Goal: Feedback & Contribution: Leave review/rating

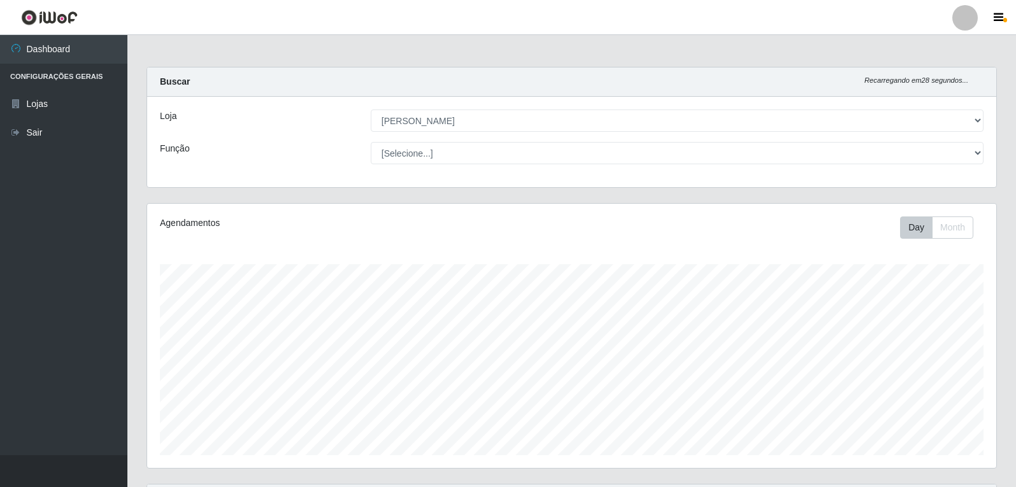
select select "523"
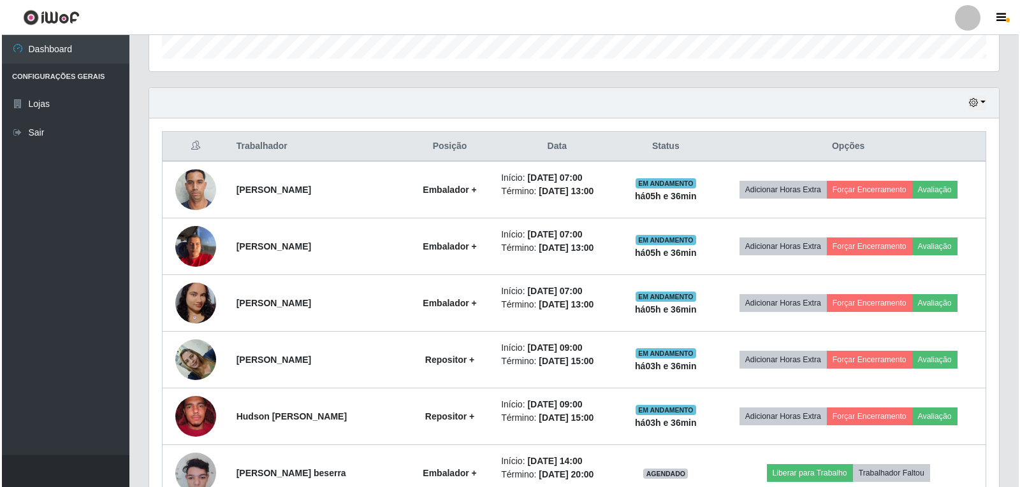
scroll to position [446, 0]
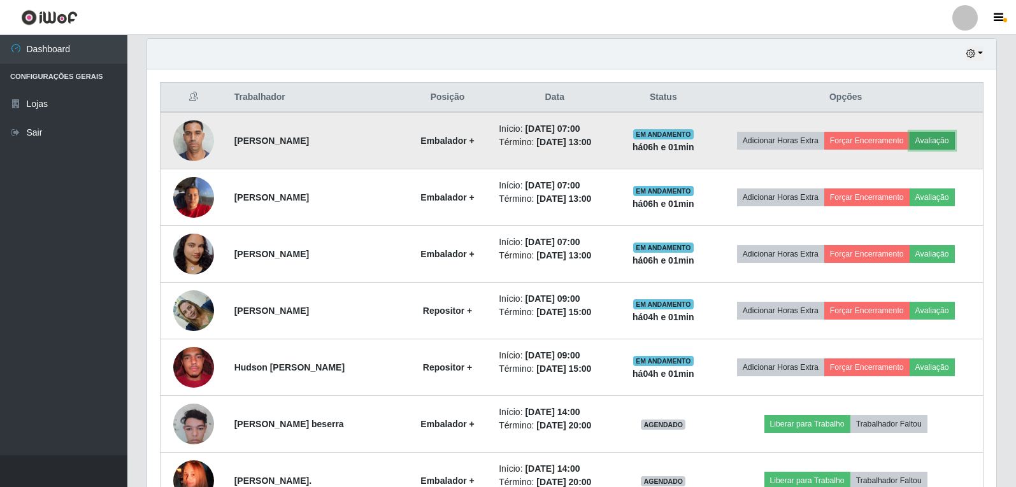
click at [937, 140] on button "Avaliação" at bounding box center [932, 141] width 45 height 18
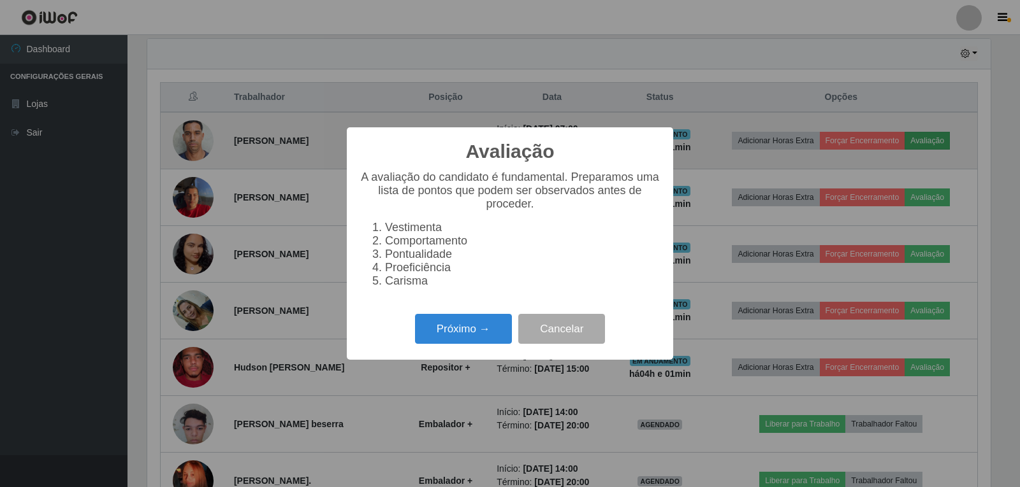
scroll to position [264, 843]
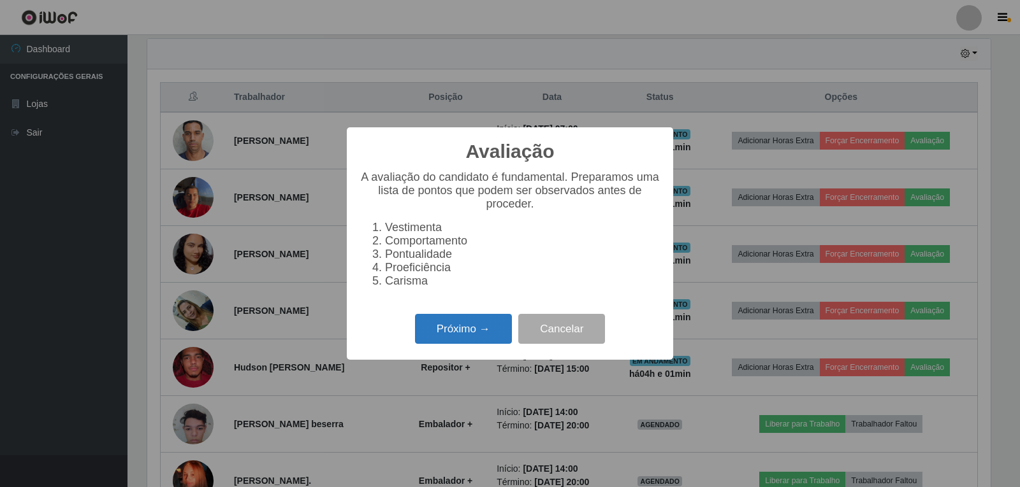
click at [471, 344] on button "Próximo →" at bounding box center [463, 329] width 97 height 30
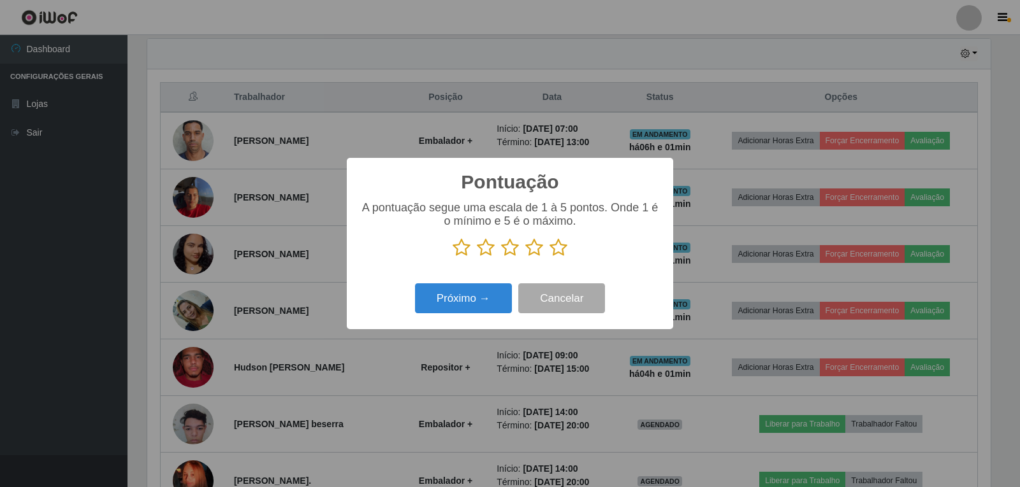
click at [557, 253] on icon at bounding box center [558, 247] width 18 height 19
click at [549, 257] on input "radio" at bounding box center [549, 257] width 0 height 0
click at [529, 255] on icon at bounding box center [534, 247] width 18 height 19
click at [525, 257] on input "radio" at bounding box center [525, 257] width 0 height 0
click at [486, 296] on button "Próximo →" at bounding box center [463, 299] width 97 height 30
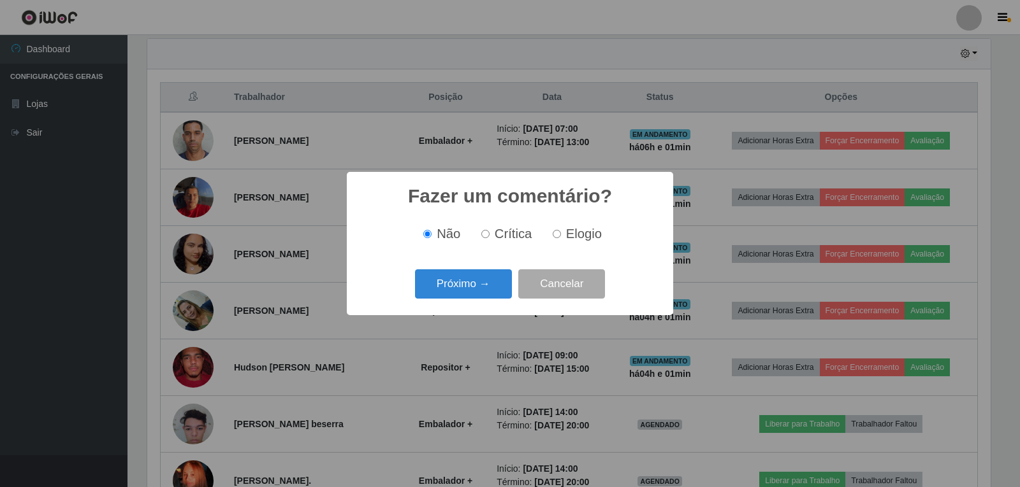
click at [553, 238] on input "Elogio" at bounding box center [556, 234] width 8 height 8
radio input "true"
click at [473, 289] on button "Próximo →" at bounding box center [463, 285] width 97 height 30
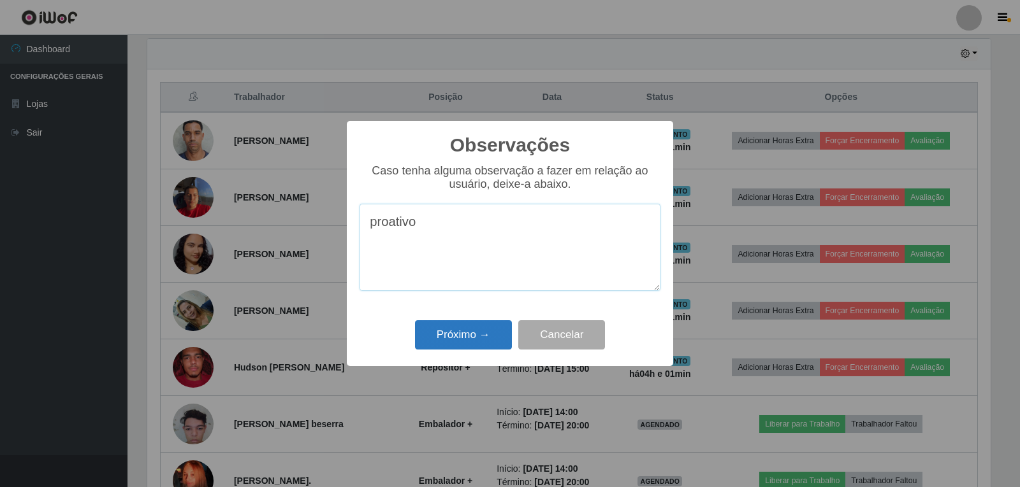
type textarea "proativo"
click at [459, 335] on button "Próximo →" at bounding box center [463, 336] width 97 height 30
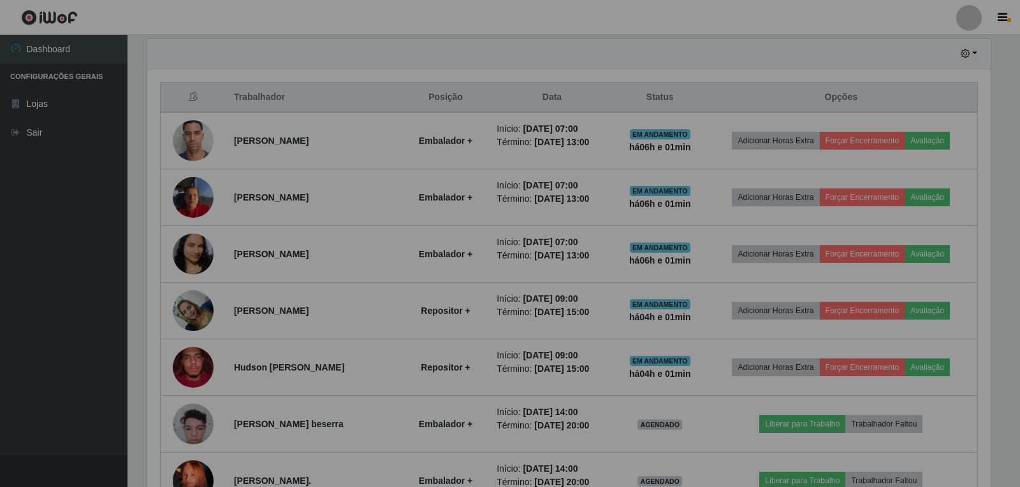
scroll to position [264, 849]
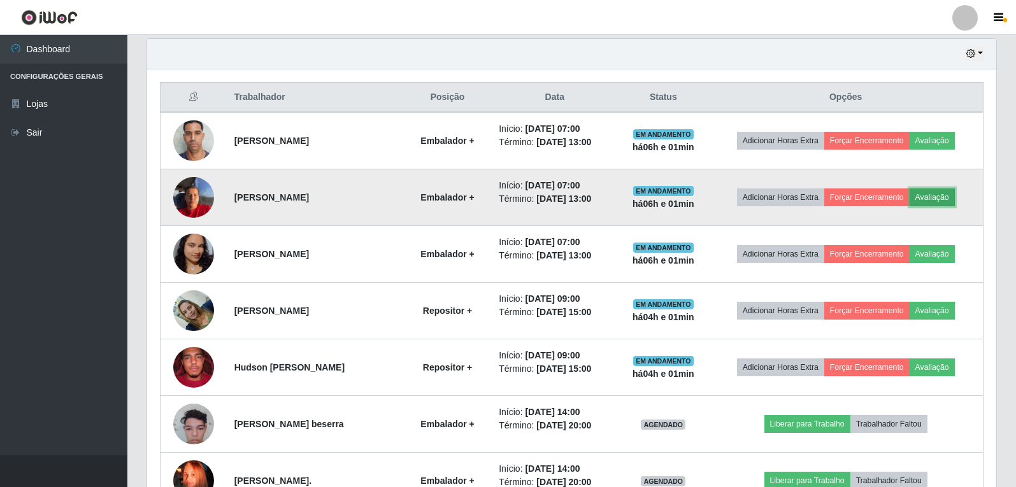
click at [938, 199] on button "Avaliação" at bounding box center [932, 198] width 45 height 18
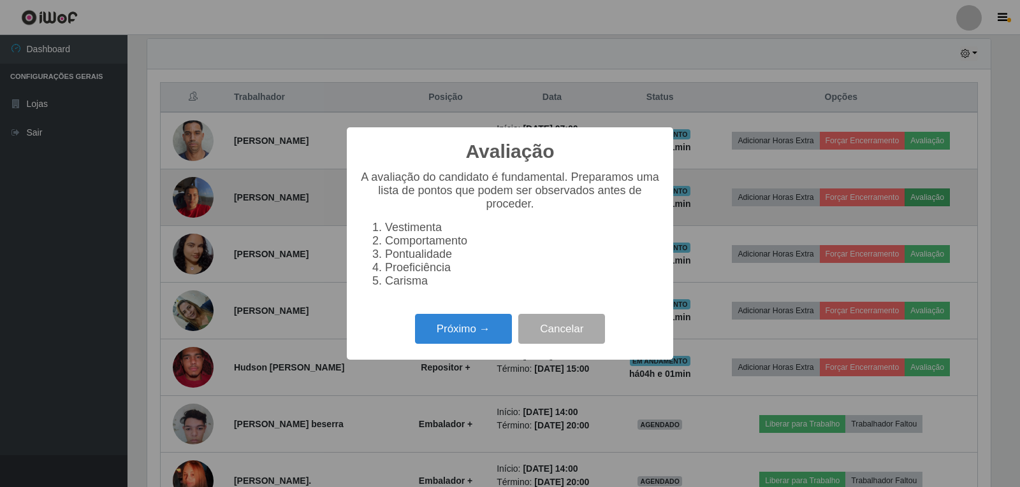
scroll to position [264, 843]
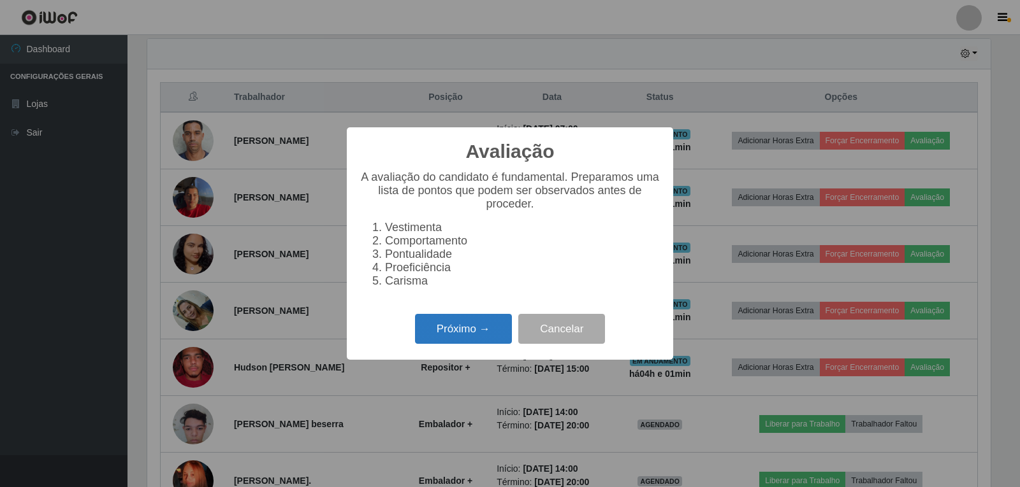
click at [455, 335] on button "Próximo →" at bounding box center [463, 329] width 97 height 30
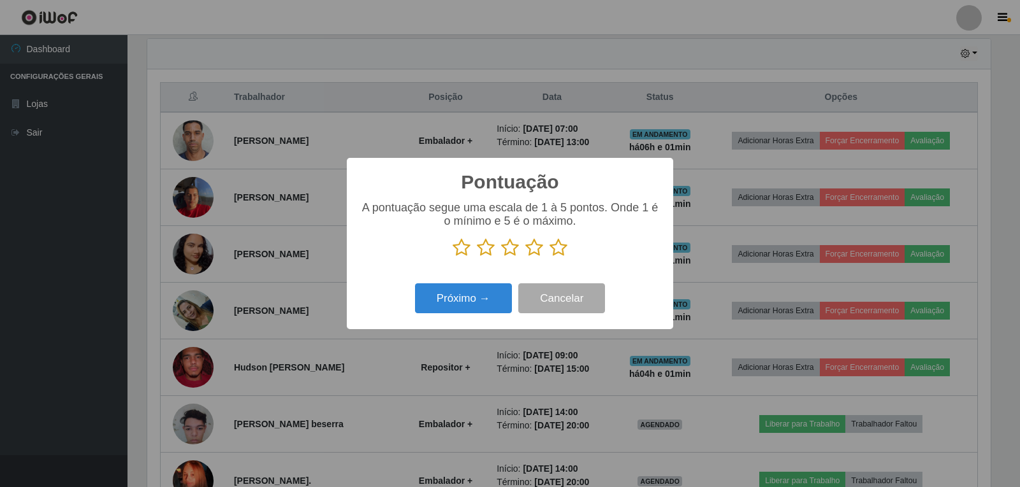
scroll to position [636963, 636385]
click at [538, 249] on icon at bounding box center [534, 247] width 18 height 19
click at [525, 257] on input "radio" at bounding box center [525, 257] width 0 height 0
click at [480, 297] on button "Próximo →" at bounding box center [463, 299] width 97 height 30
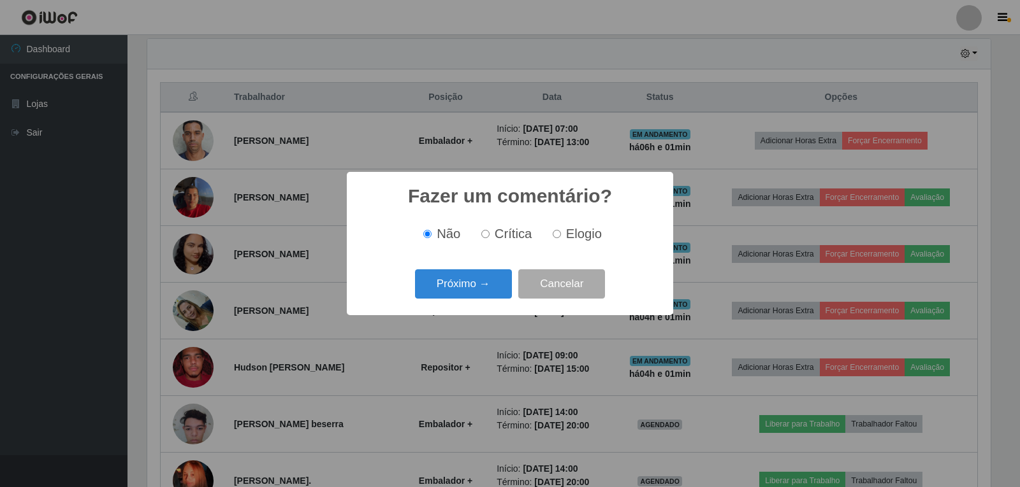
drag, startPoint x: 558, startPoint y: 234, endPoint x: 551, endPoint y: 239, distance: 8.3
click at [558, 234] on input "Elogio" at bounding box center [556, 234] width 8 height 8
radio input "true"
click at [482, 280] on button "Próximo →" at bounding box center [463, 285] width 97 height 30
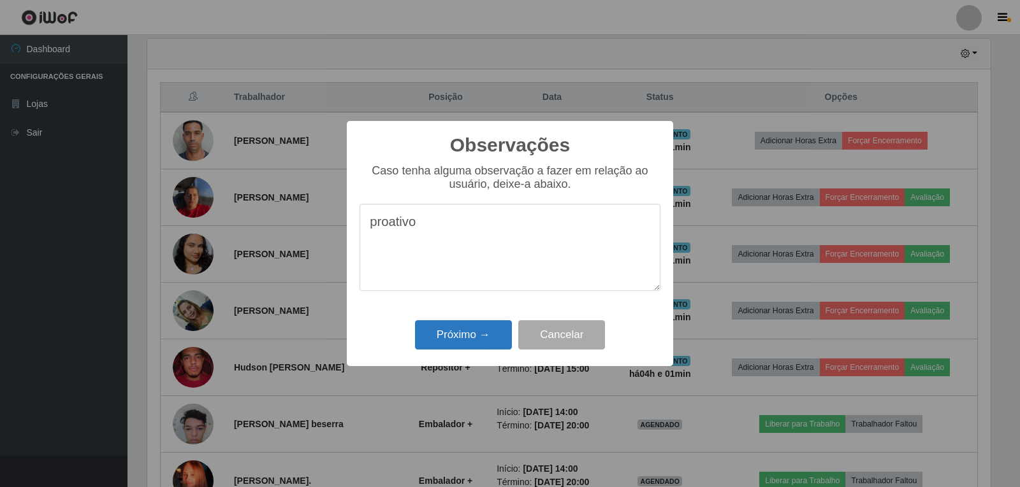
type textarea "proativo"
click at [461, 335] on button "Próximo →" at bounding box center [463, 336] width 97 height 30
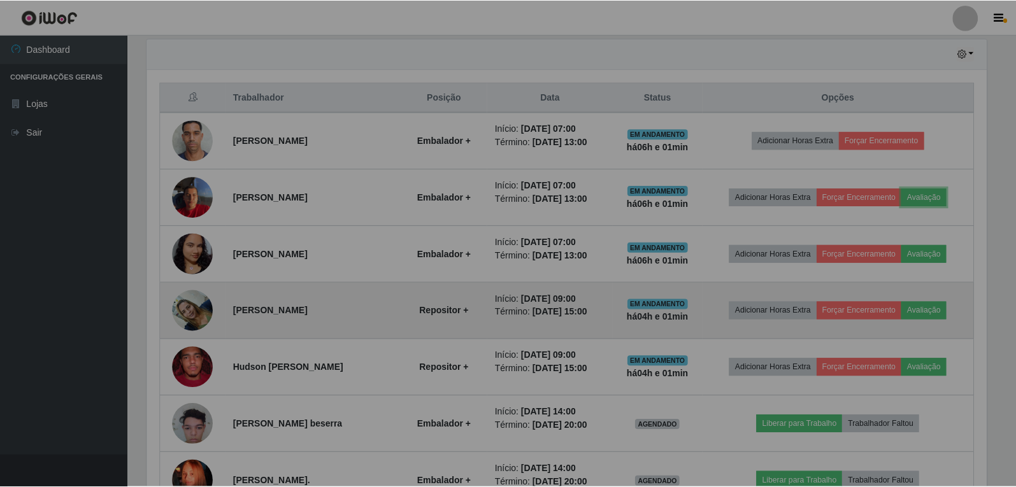
scroll to position [264, 849]
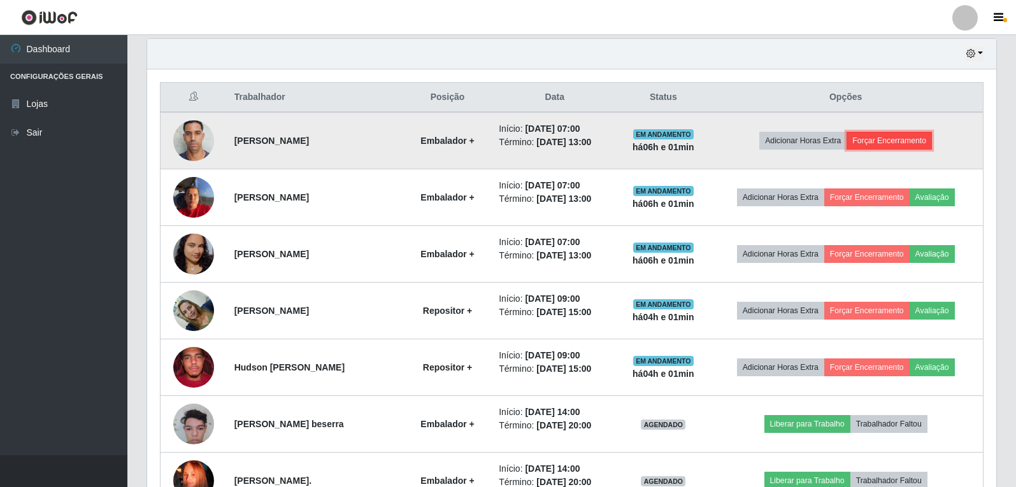
click at [884, 140] on button "Forçar Encerramento" at bounding box center [889, 141] width 85 height 18
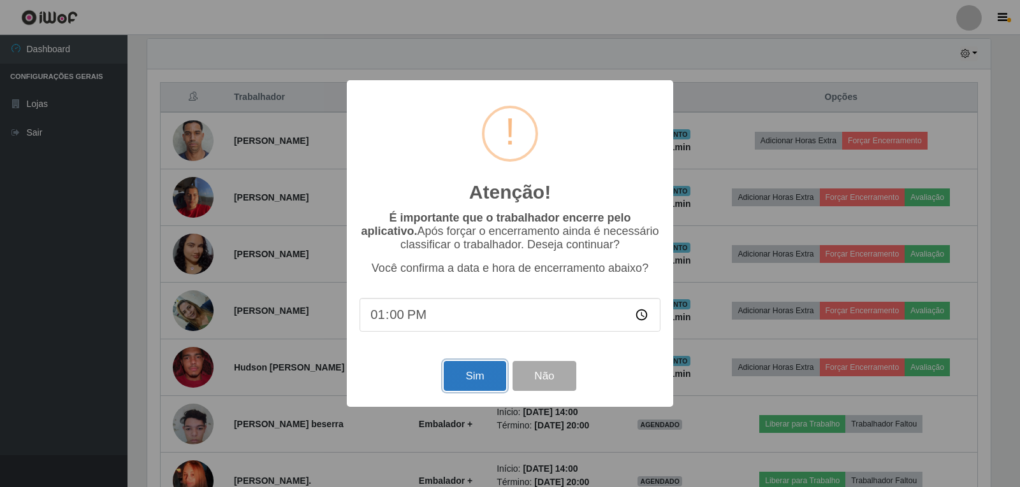
click at [475, 377] on button "Sim" at bounding box center [475, 376] width 62 height 30
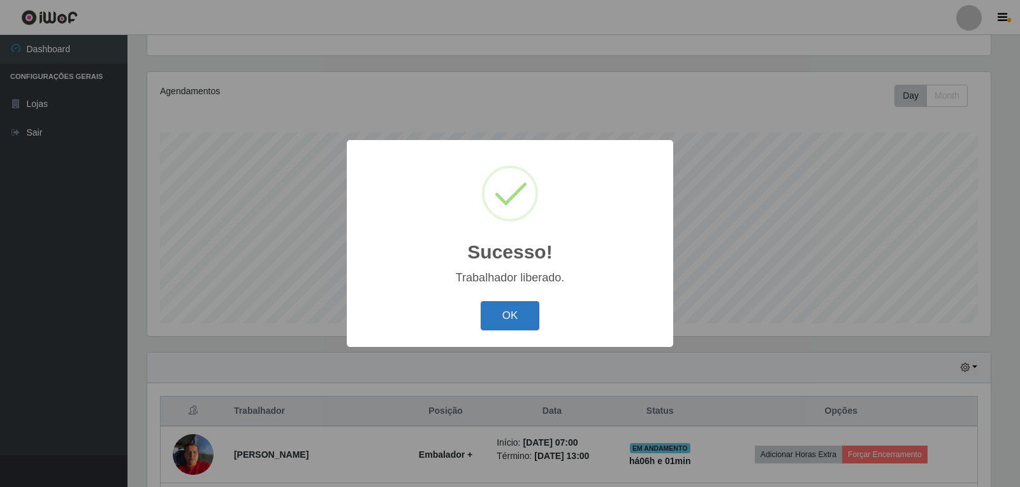
click at [507, 307] on button "OK" at bounding box center [509, 316] width 59 height 30
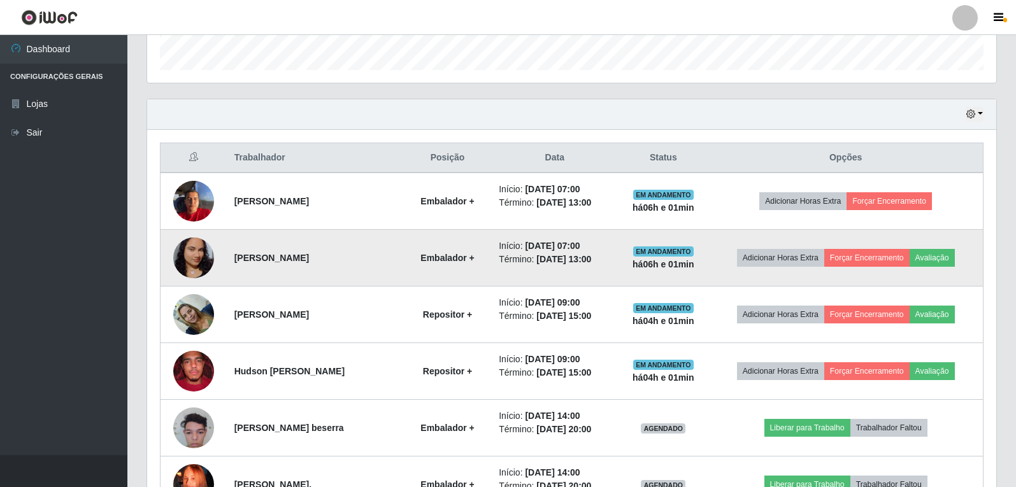
scroll to position [387, 0]
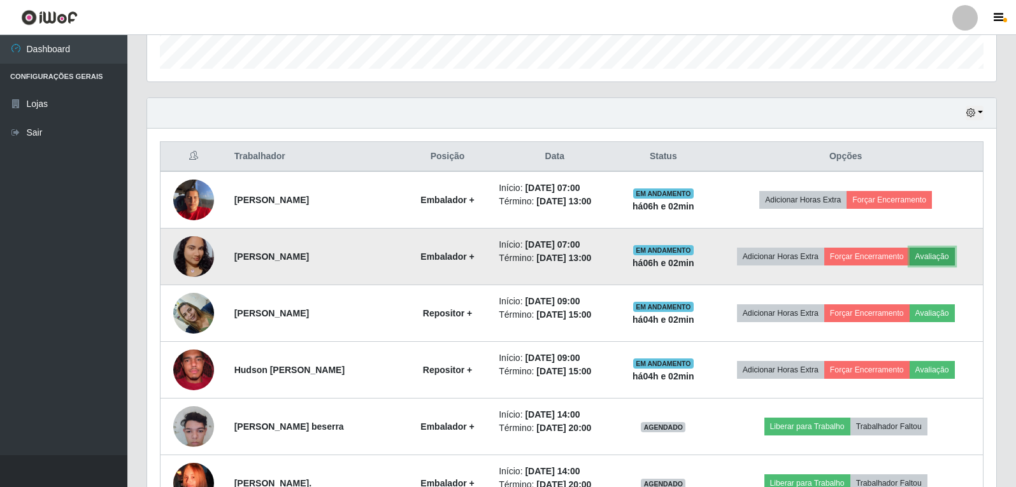
click at [941, 256] on button "Avaliação" at bounding box center [932, 257] width 45 height 18
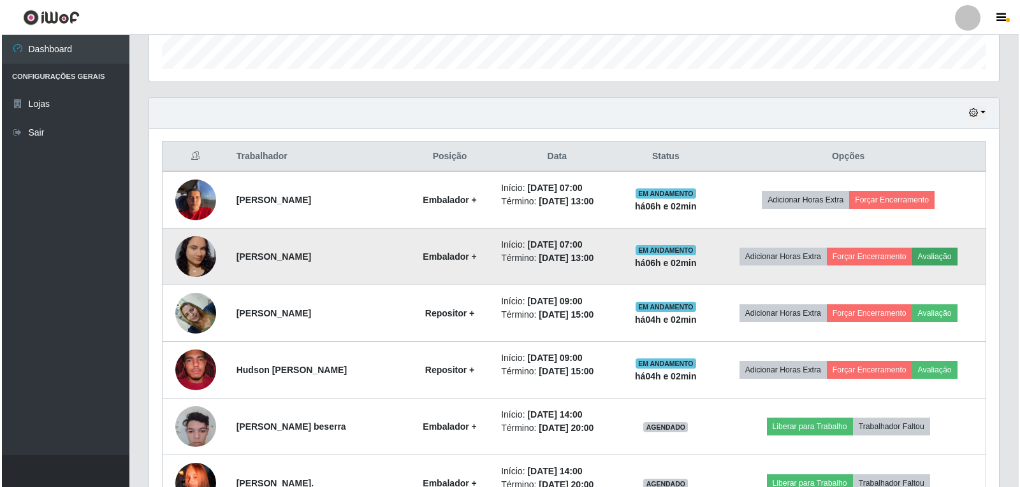
scroll to position [264, 843]
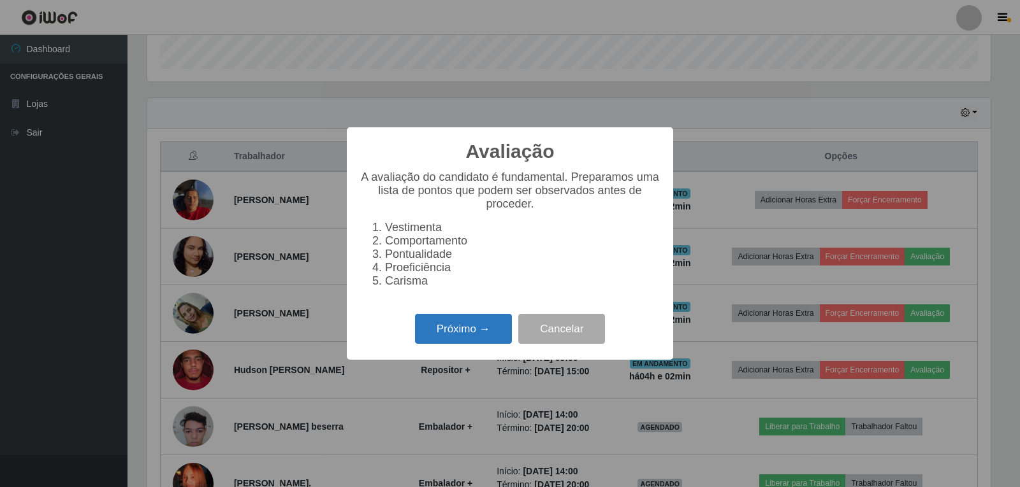
click at [447, 328] on button "Próximo →" at bounding box center [463, 329] width 97 height 30
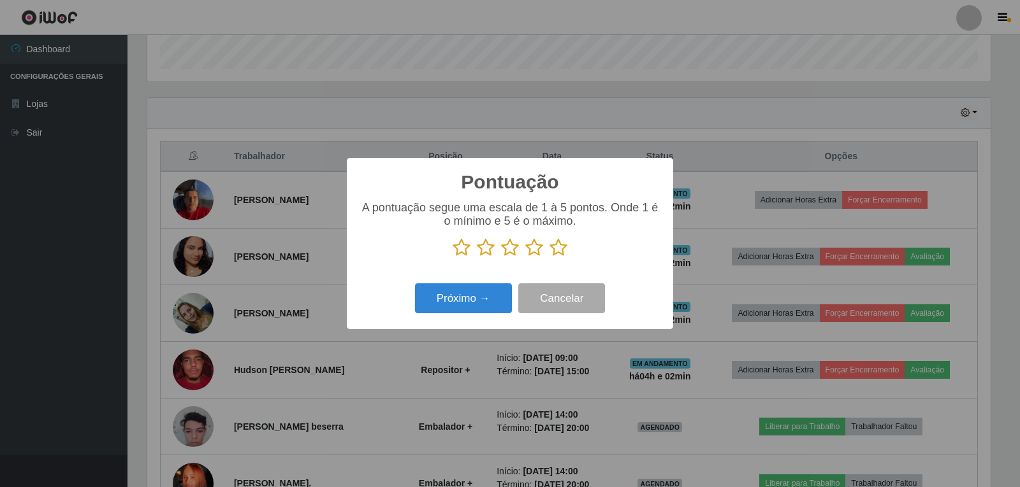
click at [550, 252] on icon at bounding box center [558, 247] width 18 height 19
click at [549, 257] on input "radio" at bounding box center [549, 257] width 0 height 0
click at [482, 291] on button "Próximo →" at bounding box center [463, 299] width 97 height 30
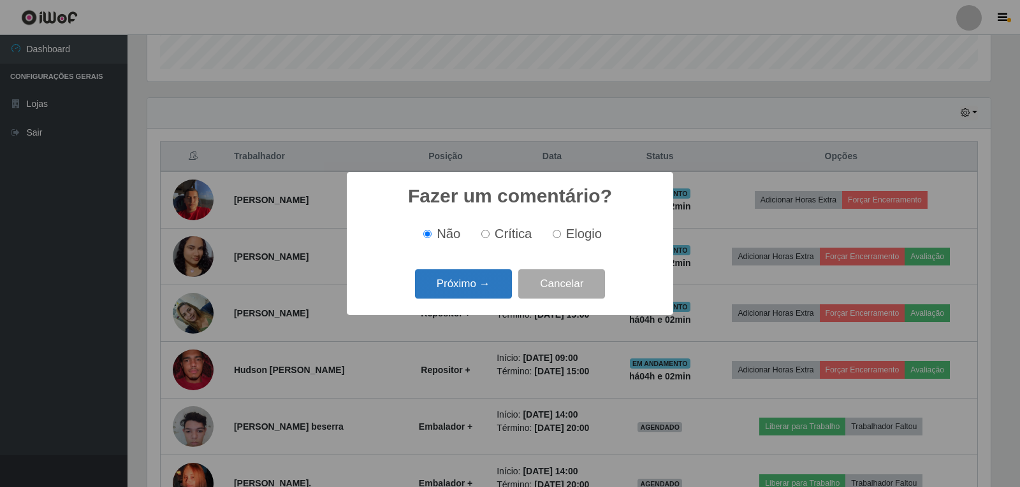
click at [481, 292] on button "Próximo →" at bounding box center [463, 285] width 97 height 30
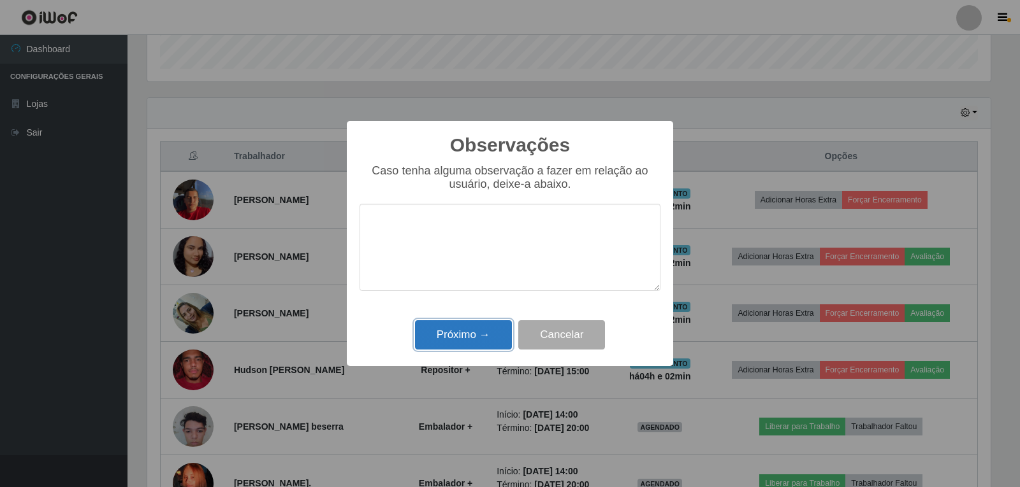
click at [476, 331] on button "Próximo →" at bounding box center [463, 336] width 97 height 30
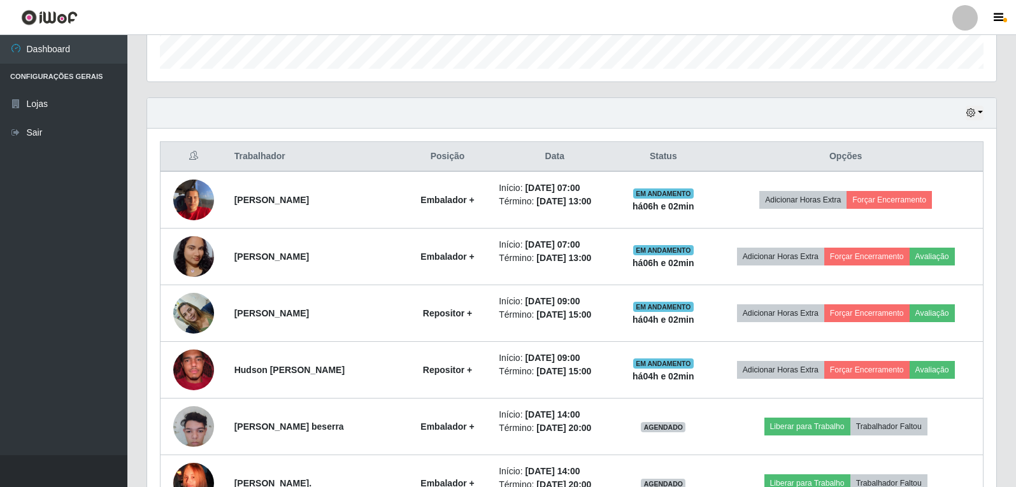
scroll to position [264, 849]
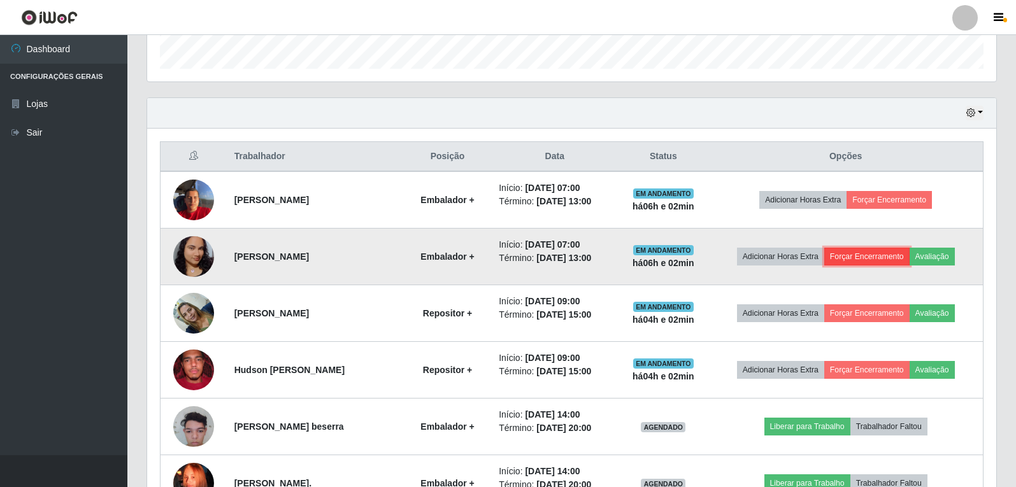
click at [876, 257] on button "Forçar Encerramento" at bounding box center [867, 257] width 85 height 18
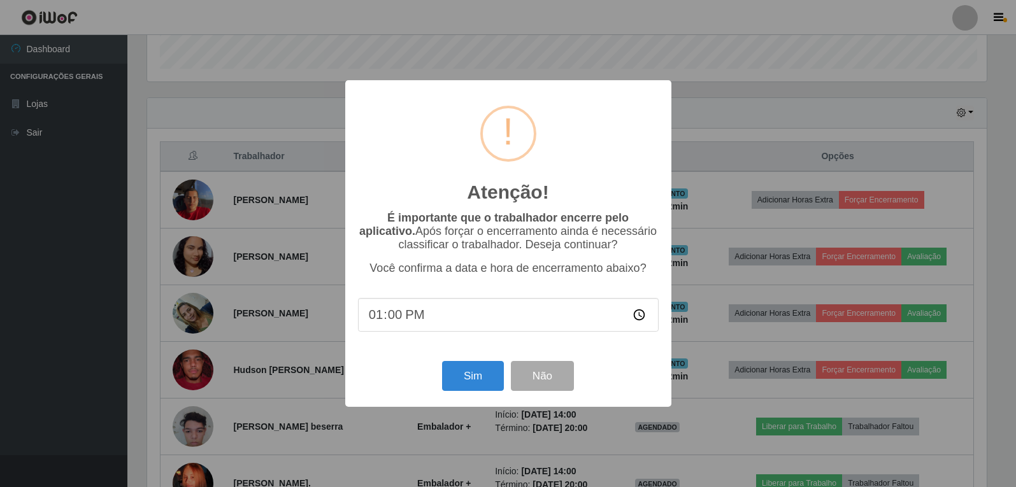
scroll to position [264, 843]
click at [484, 377] on button "Sim" at bounding box center [475, 376] width 62 height 30
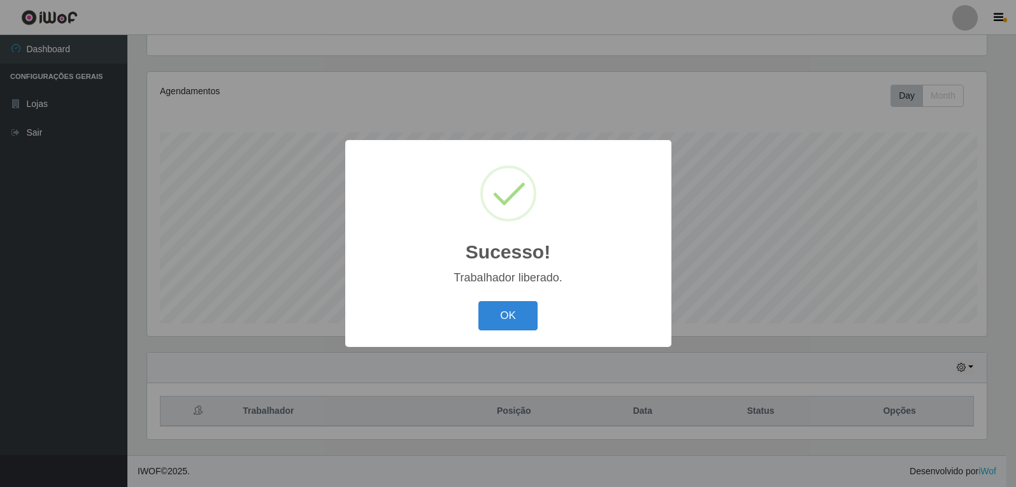
scroll to position [0, 0]
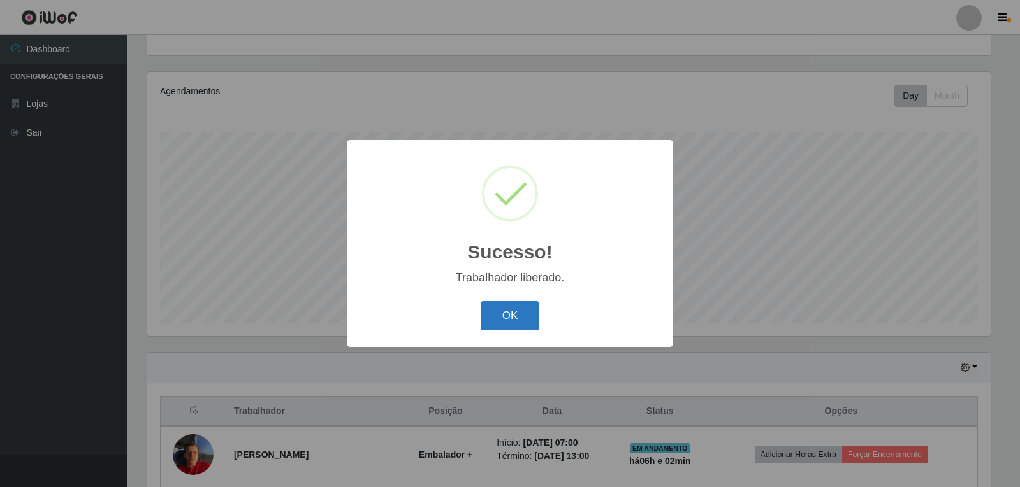
click at [521, 318] on button "OK" at bounding box center [509, 316] width 59 height 30
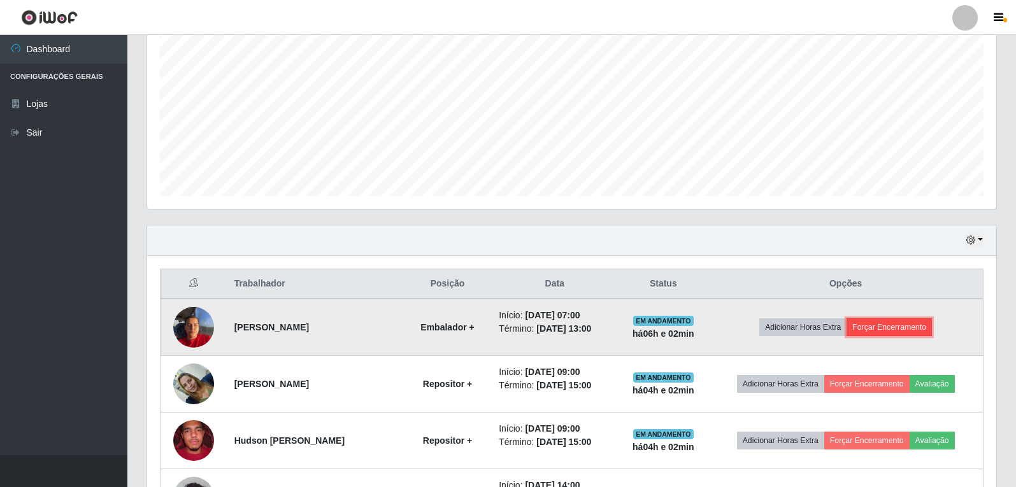
click at [885, 326] on button "Forçar Encerramento" at bounding box center [889, 328] width 85 height 18
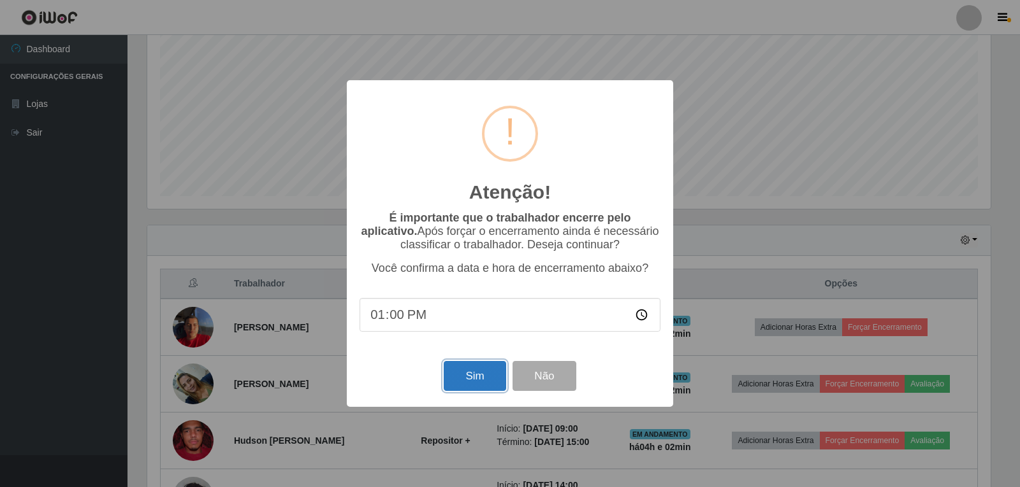
click at [477, 383] on button "Sim" at bounding box center [475, 376] width 62 height 30
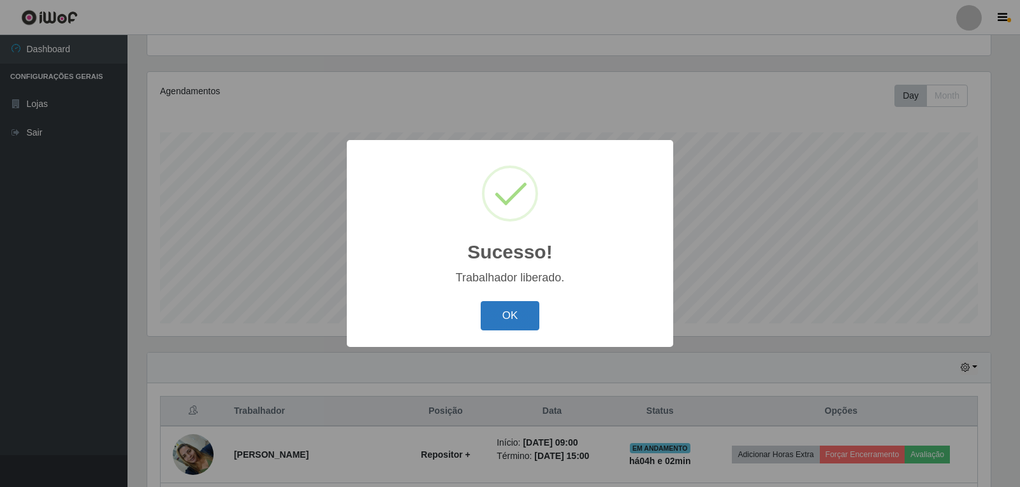
click at [514, 312] on button "OK" at bounding box center [509, 316] width 59 height 30
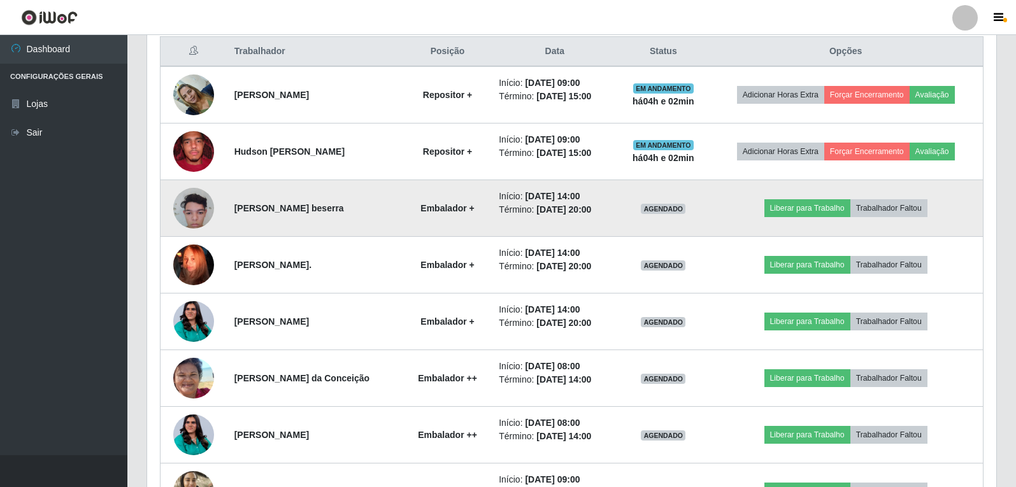
scroll to position [514, 0]
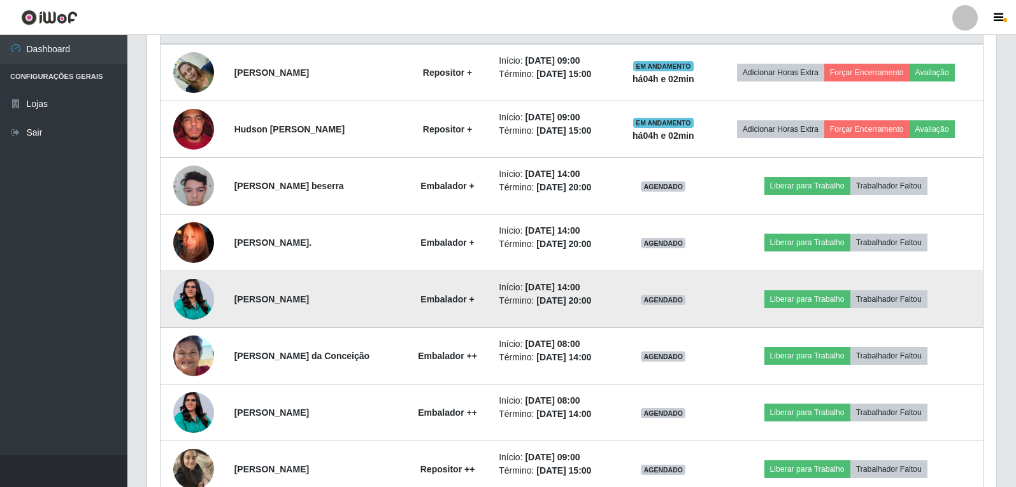
click at [182, 300] on img at bounding box center [193, 300] width 41 height 52
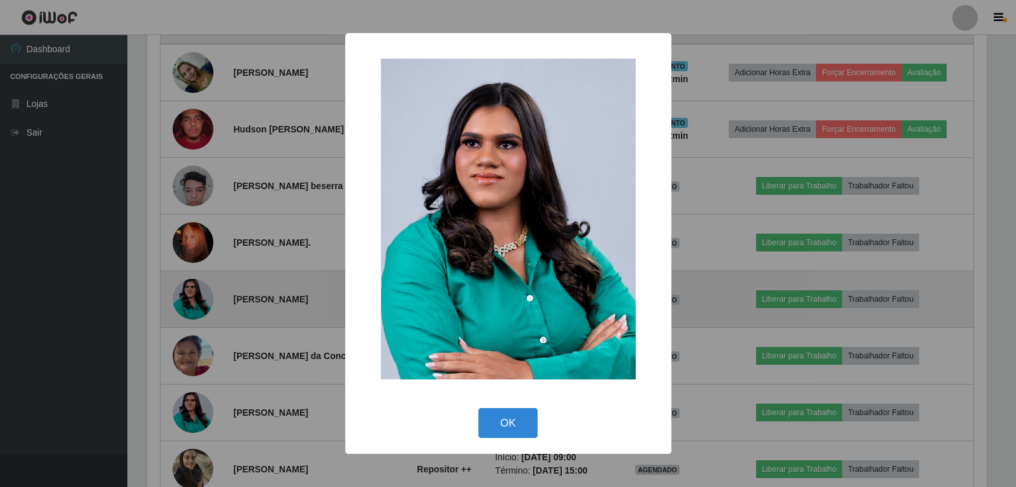
scroll to position [264, 843]
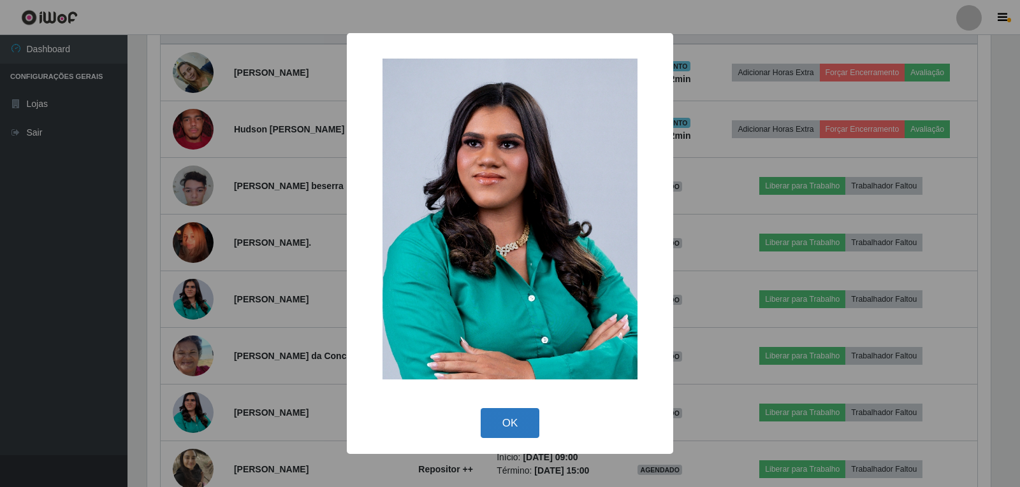
click at [526, 433] on button "OK" at bounding box center [509, 423] width 59 height 30
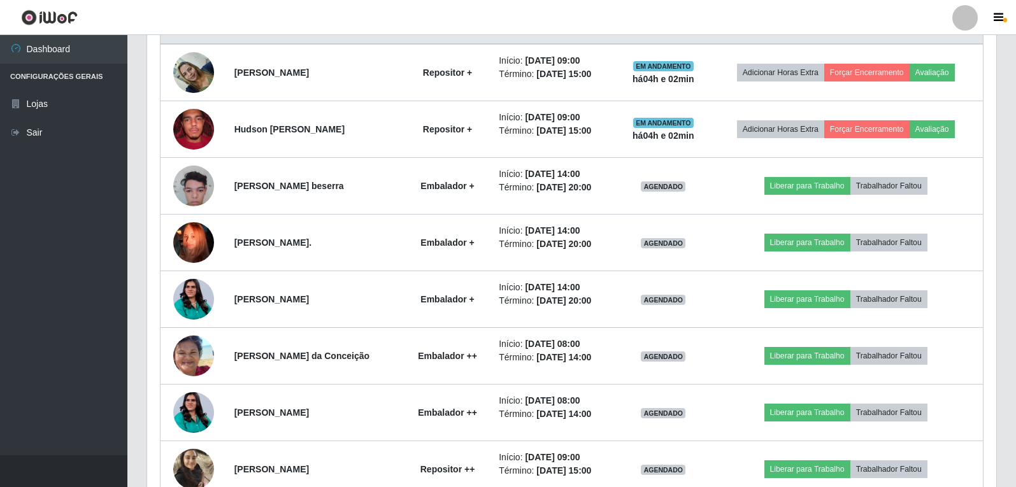
scroll to position [636963, 636378]
